Goal: Navigation & Orientation: Find specific page/section

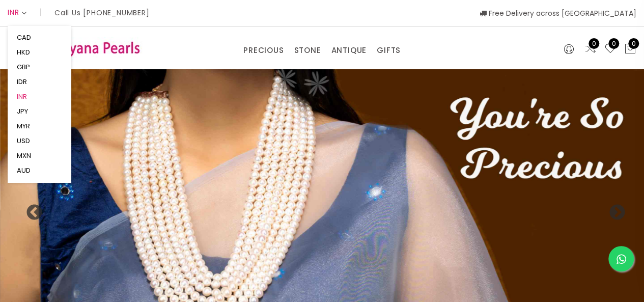
click at [25, 95] on button "INR" at bounding box center [22, 96] width 16 height 15
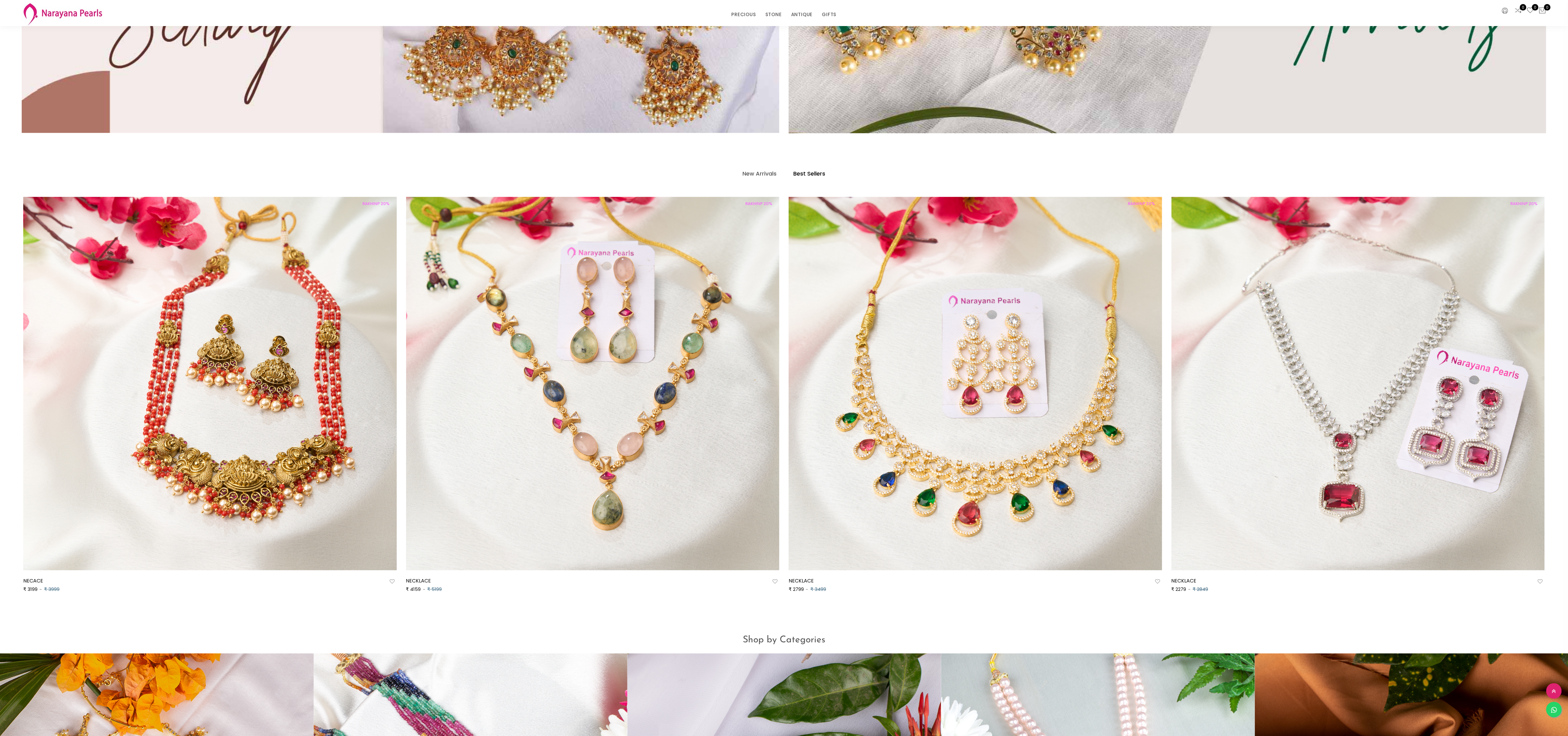
scroll to position [720, 0]
click at [396, 14] on link "GIFTS" at bounding box center [829, 14] width 15 height 9
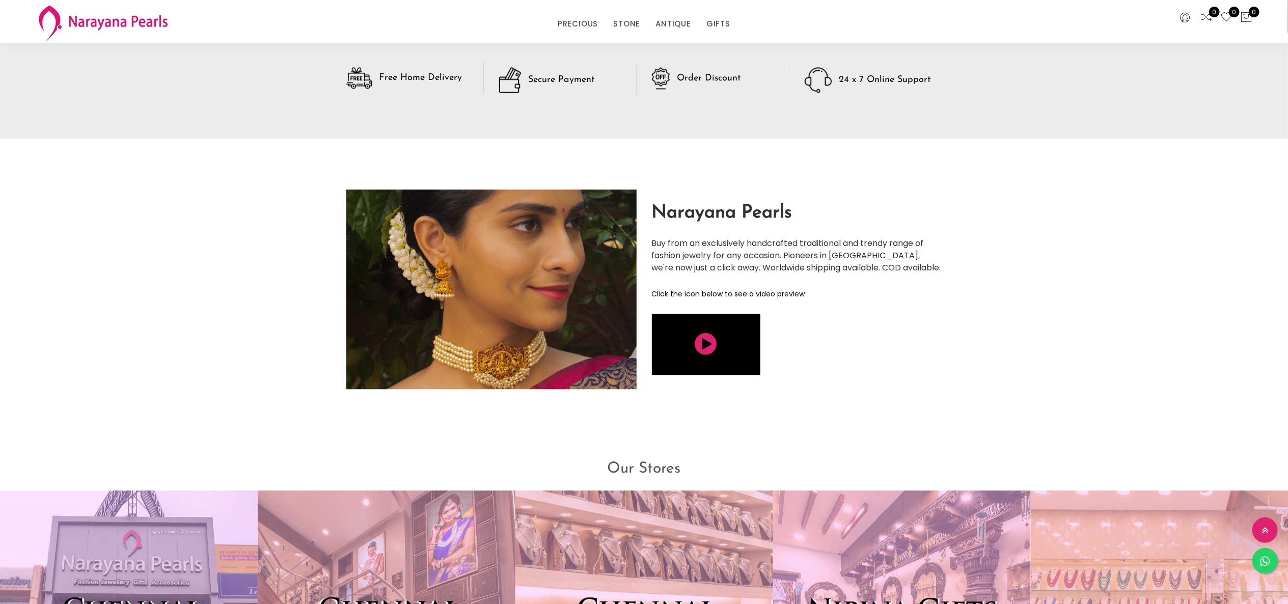
scroll to position [2431, 0]
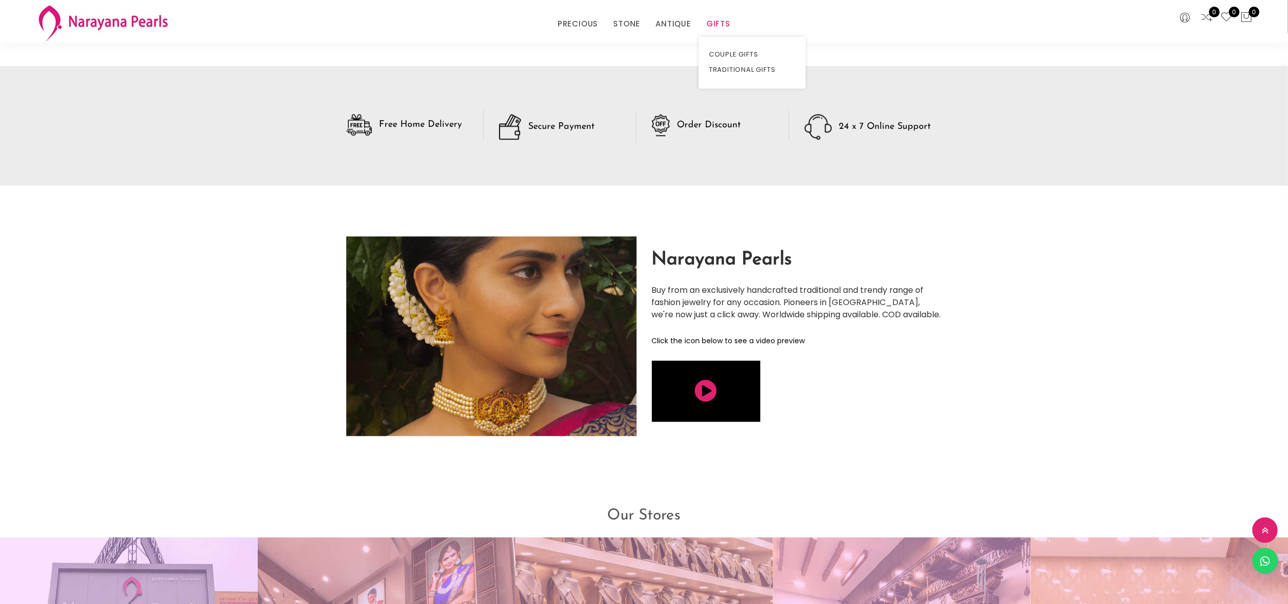
click at [651, 22] on link "GIFTS" at bounding box center [718, 23] width 24 height 15
click at [651, 71] on link "TRADITIONAL GIFTS" at bounding box center [752, 69] width 87 height 15
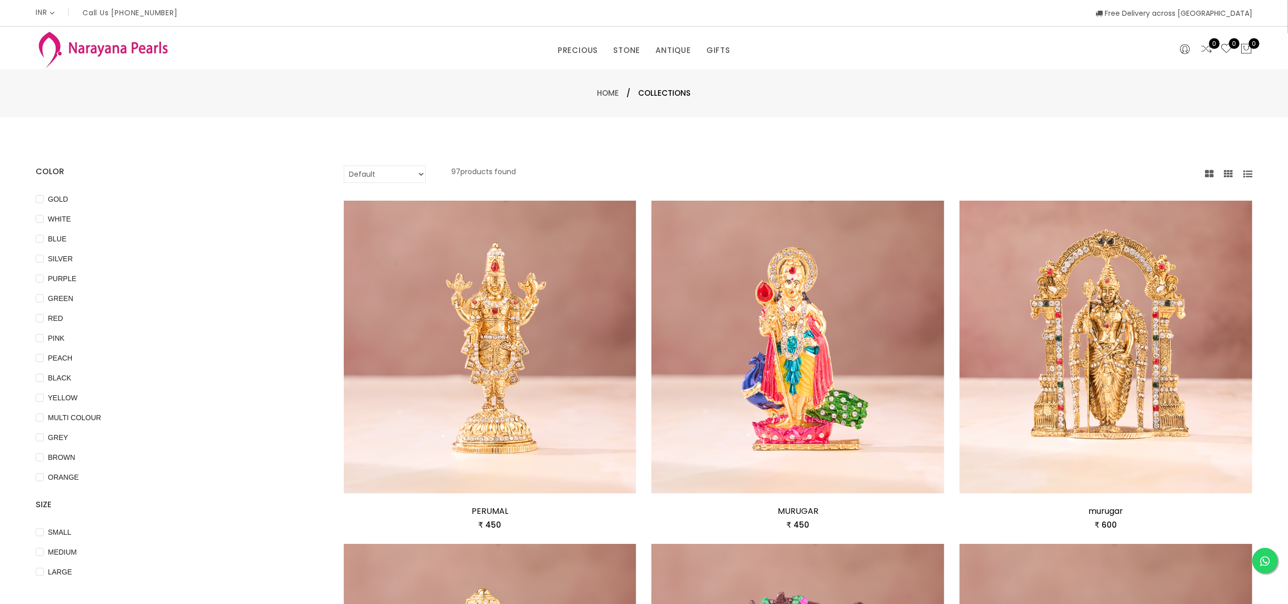
click at [408, 171] on select "Default Price - High to Low Price - Low to High" at bounding box center [385, 174] width 82 height 17
select select "priceLowToHigh"
click at [344, 166] on select "Default Price - High to Low Price - Low to High" at bounding box center [385, 174] width 82 height 17
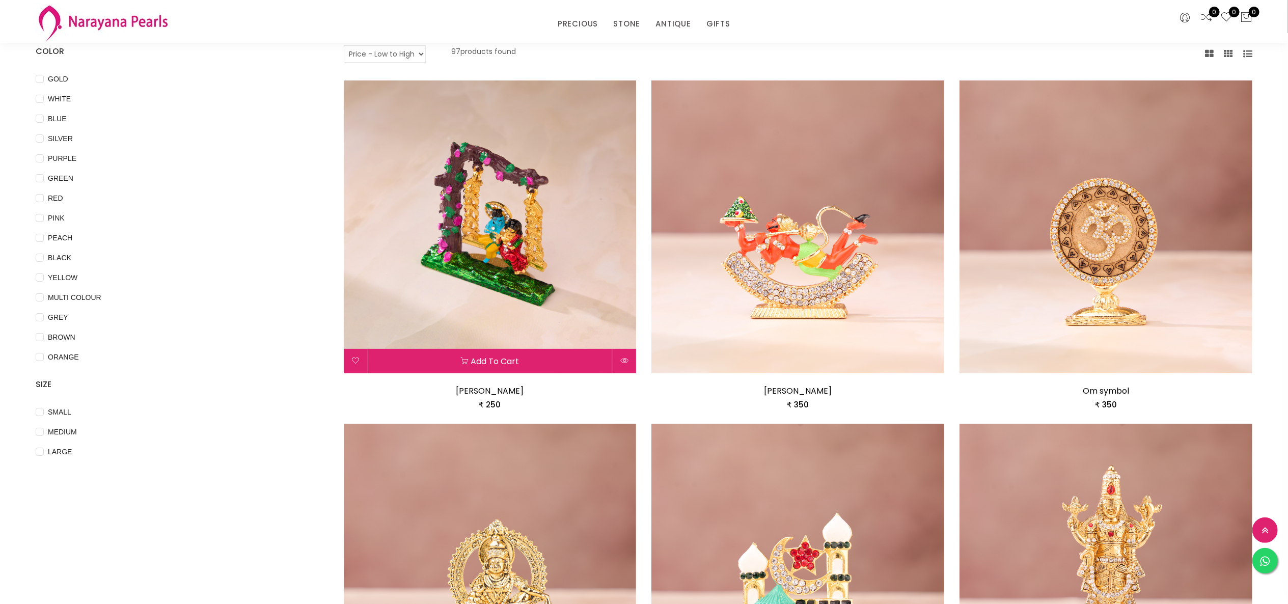
scroll to position [39, 0]
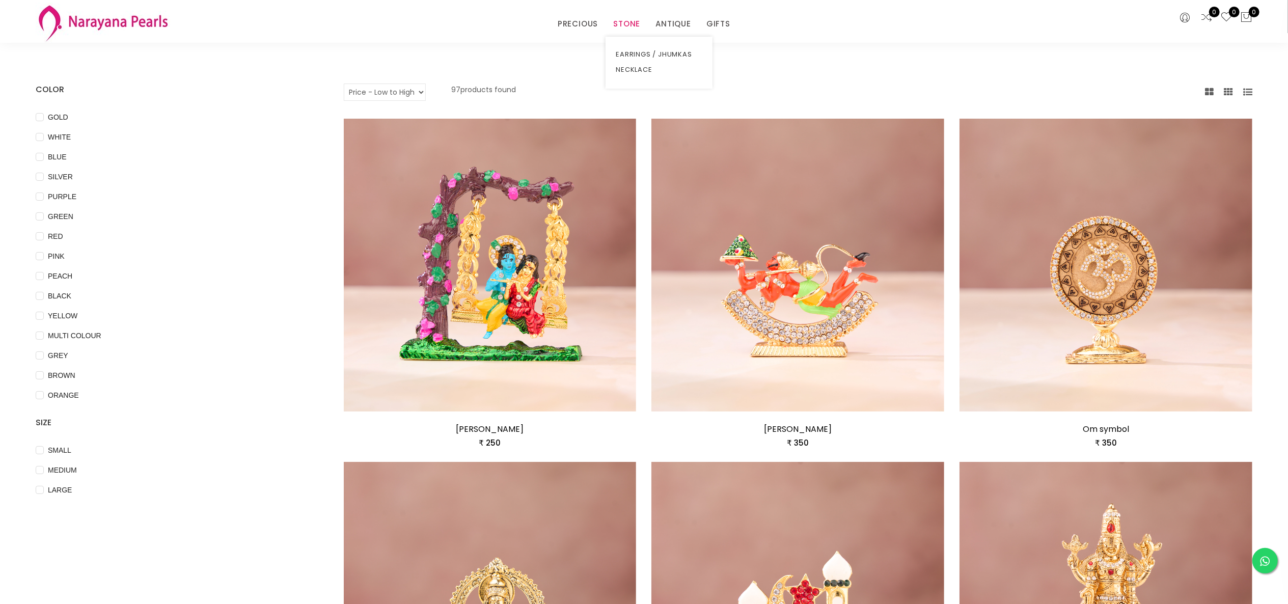
click at [626, 25] on link "STONE" at bounding box center [626, 23] width 27 height 15
click at [651, 49] on link "EARRINGS / JHUMKAS" at bounding box center [659, 54] width 87 height 15
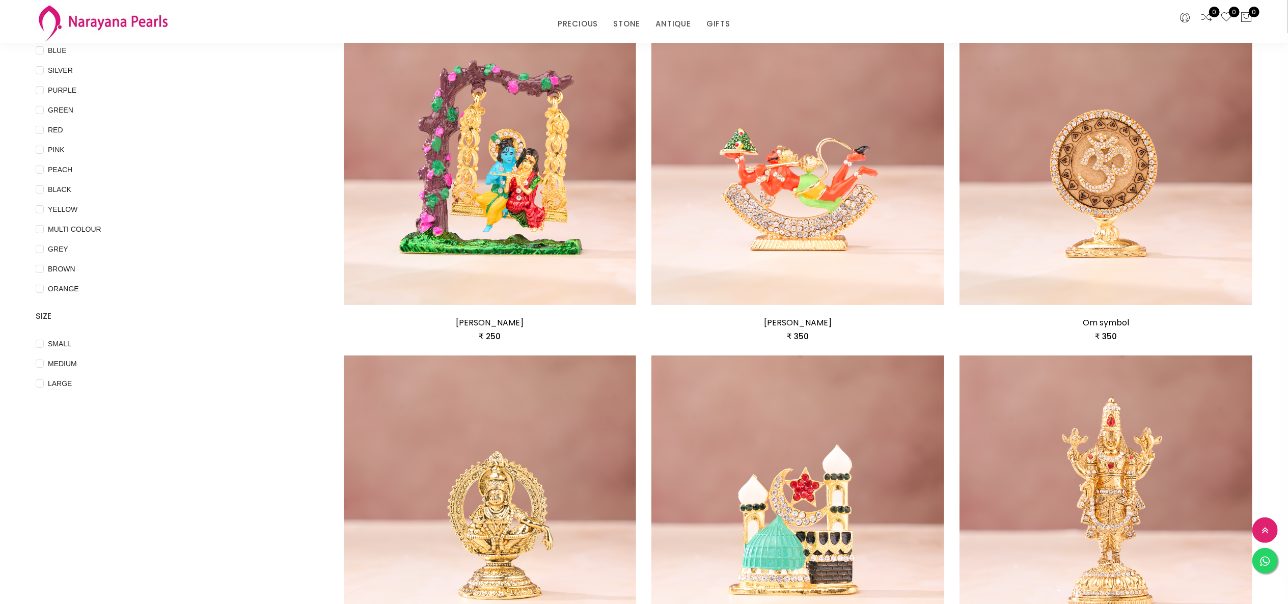
scroll to position [141, 0]
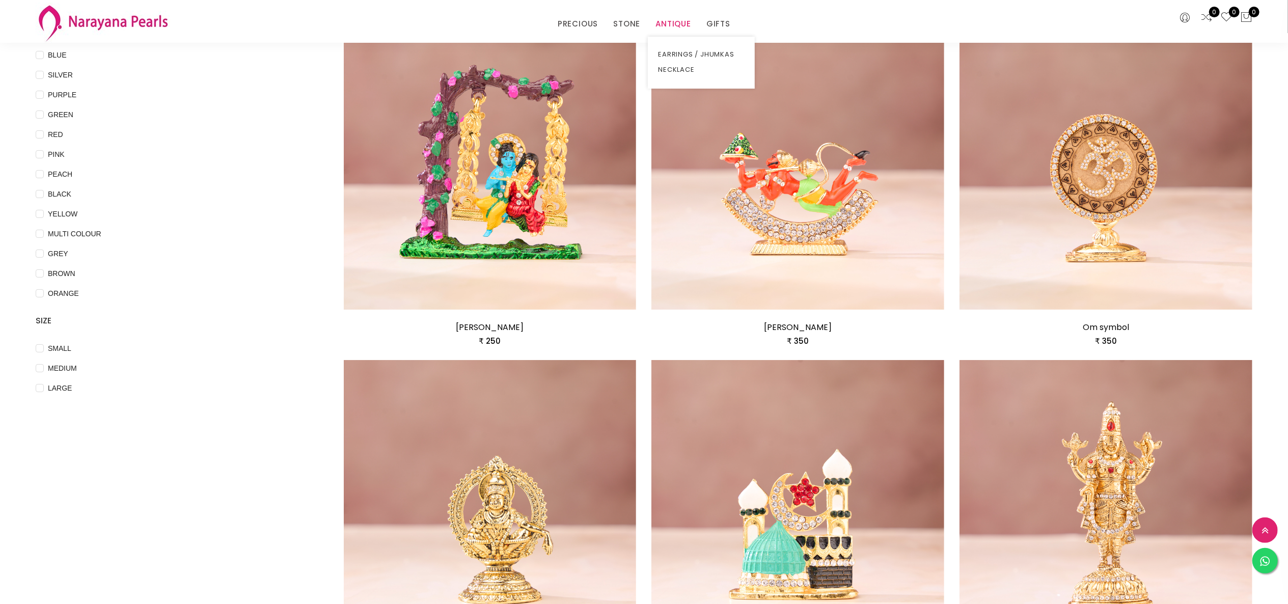
click at [651, 22] on link "ANTIQUE" at bounding box center [673, 23] width 36 height 15
click at [651, 52] on link "EARRINGS / JHUMKAS" at bounding box center [701, 54] width 87 height 15
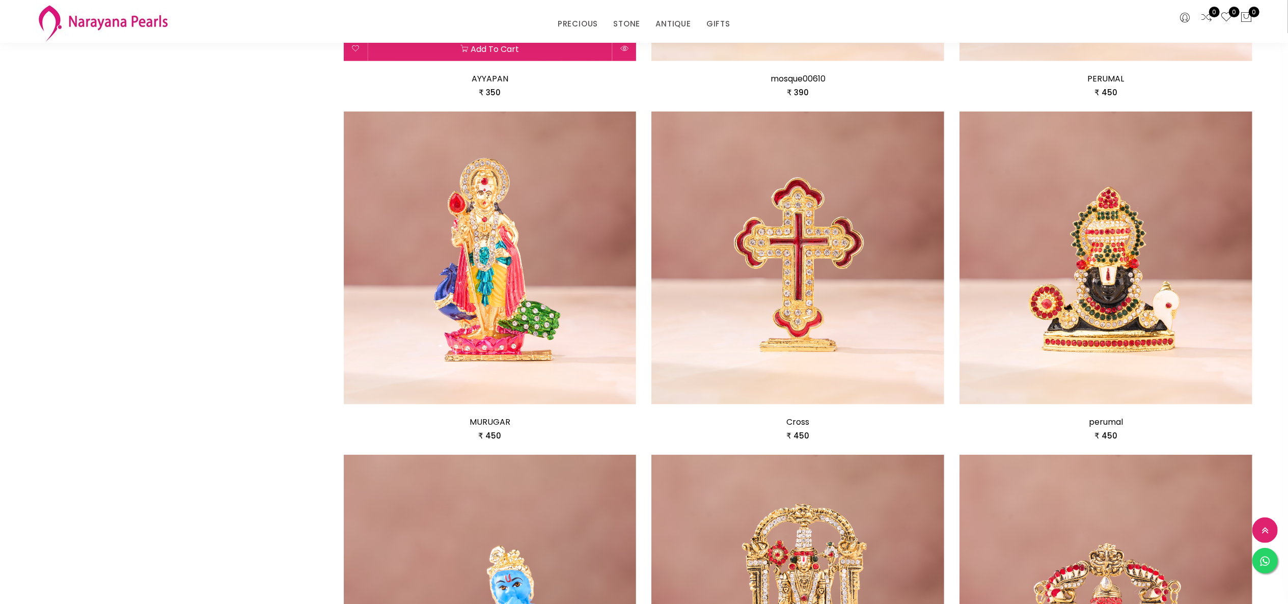
scroll to position [752, 0]
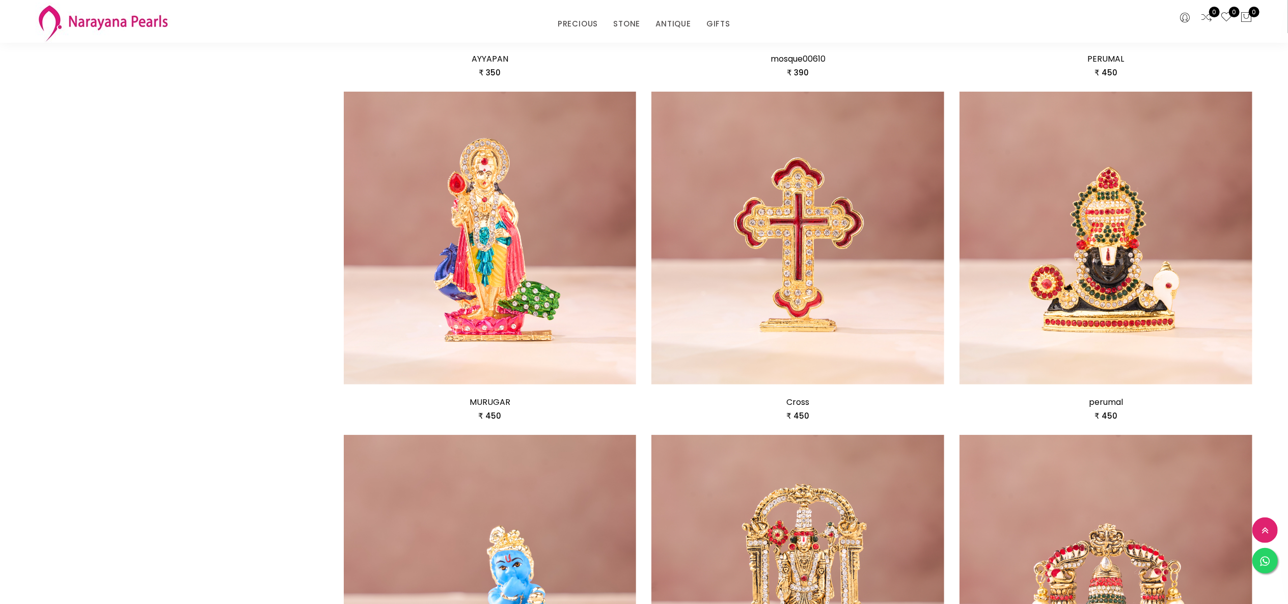
scroll to position [141, 0]
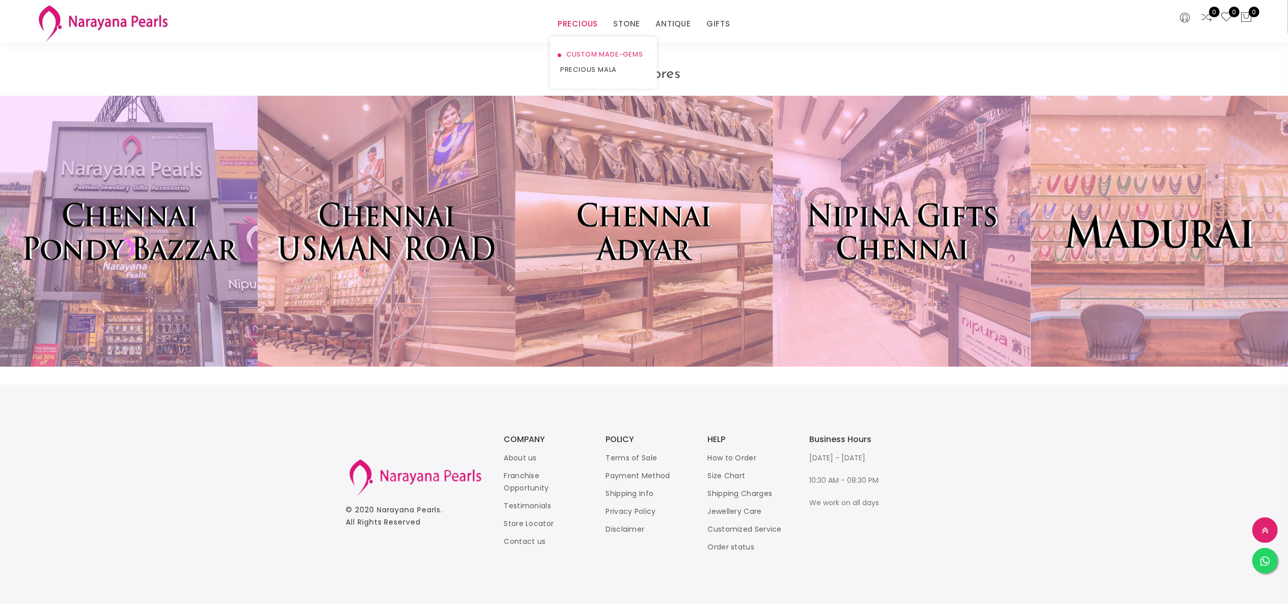
scroll to position [2875, 0]
click at [580, 52] on link "CUSTOM MADE-GEMS" at bounding box center [603, 54] width 87 height 15
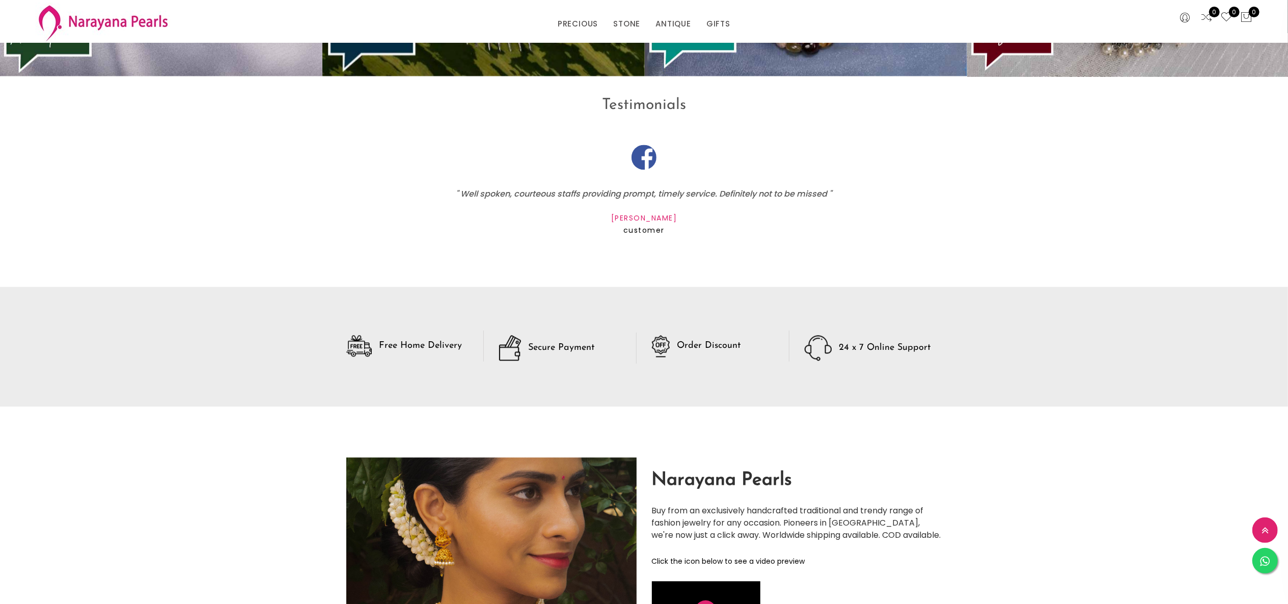
scroll to position [2465, 0]
